Goal: Use online tool/utility: Utilize a website feature to perform a specific function

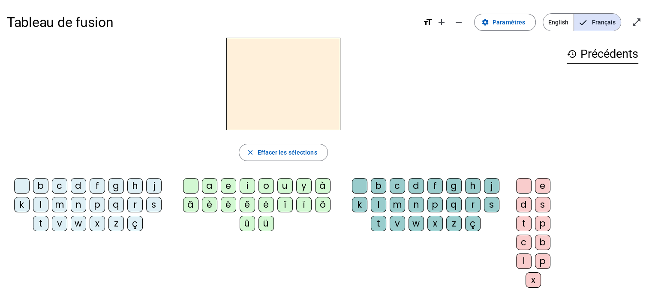
click at [228, 187] on div "e" at bounding box center [228, 185] width 15 height 15
click at [226, 186] on div "e" at bounding box center [228, 185] width 15 height 15
click at [187, 187] on div at bounding box center [190, 185] width 15 height 15
click at [58, 212] on div "m" at bounding box center [59, 204] width 15 height 15
click at [210, 189] on div "a" at bounding box center [209, 185] width 15 height 15
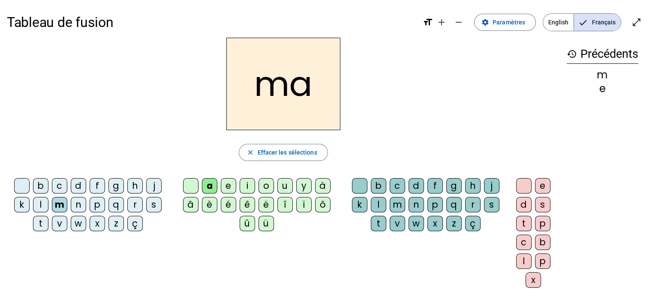
click at [41, 208] on div "l" at bounding box center [40, 204] width 15 height 15
click at [229, 186] on div "e" at bounding box center [228, 185] width 15 height 15
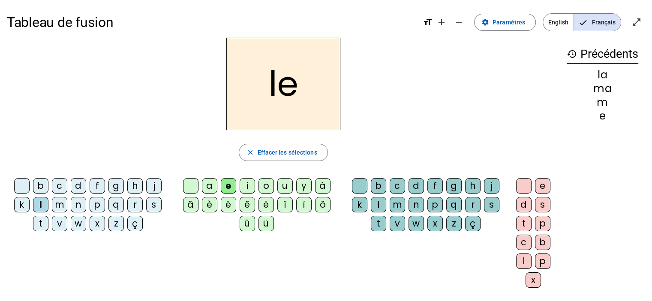
click at [79, 185] on div "d" at bounding box center [78, 185] width 15 height 15
click at [281, 187] on div "u" at bounding box center [284, 185] width 15 height 15
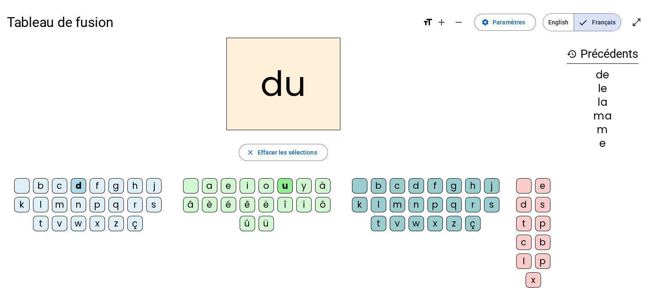
click at [51, 250] on div "b c d f g h j k l m n p q r s t v w x z ç a e i o u y à â è é ê ë [PERSON_NAME]…" at bounding box center [283, 235] width 553 height 120
click at [39, 224] on div "t" at bounding box center [40, 223] width 15 height 15
click at [211, 189] on div "a" at bounding box center [209, 185] width 15 height 15
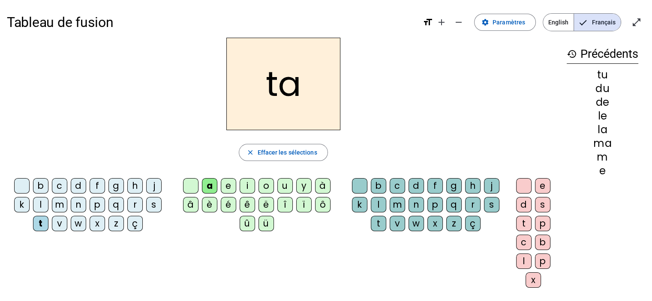
click at [284, 189] on div "u" at bounding box center [284, 185] width 15 height 15
click at [229, 190] on div "e" at bounding box center [228, 185] width 15 height 15
click at [59, 204] on div "m" at bounding box center [59, 204] width 15 height 15
